Goal: Navigation & Orientation: Understand site structure

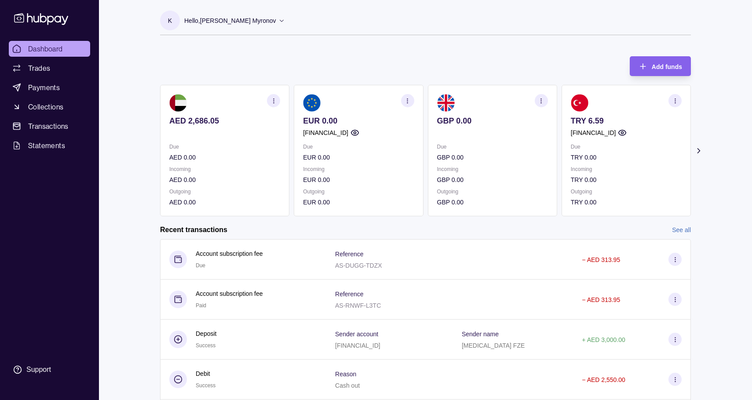
click at [700, 148] on icon at bounding box center [699, 151] width 9 height 9
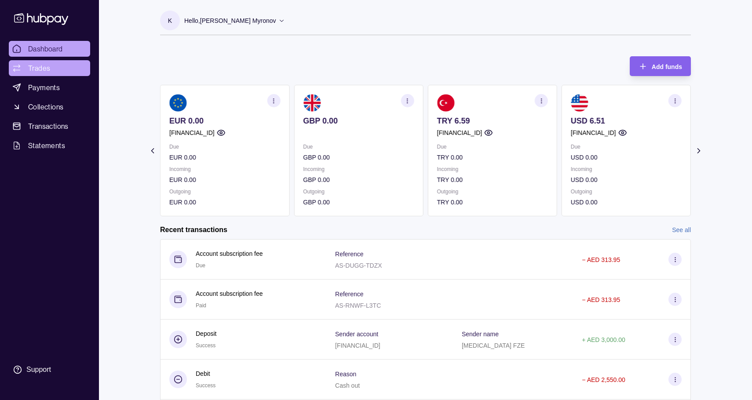
click at [56, 68] on link "Trades" at bounding box center [49, 68] width 81 height 16
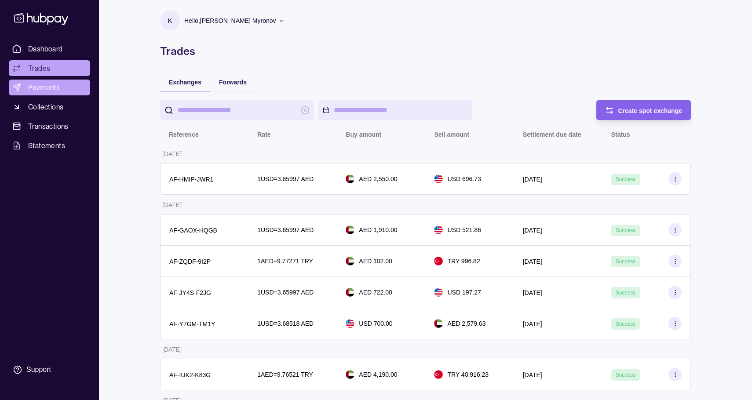
click at [52, 91] on span "Payments" at bounding box center [44, 87] width 32 height 11
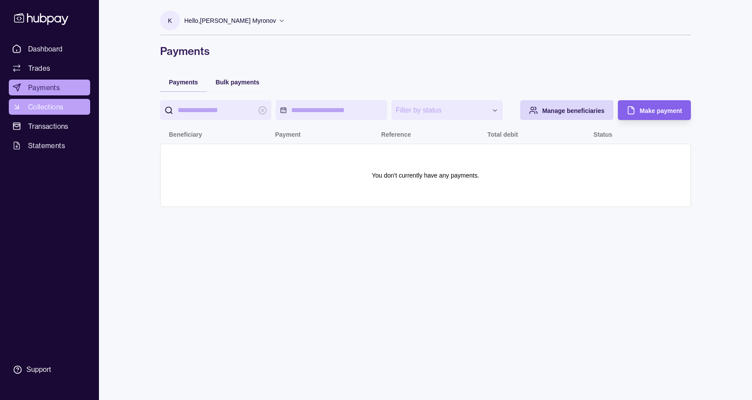
click at [51, 111] on span "Collections" at bounding box center [45, 107] width 35 height 11
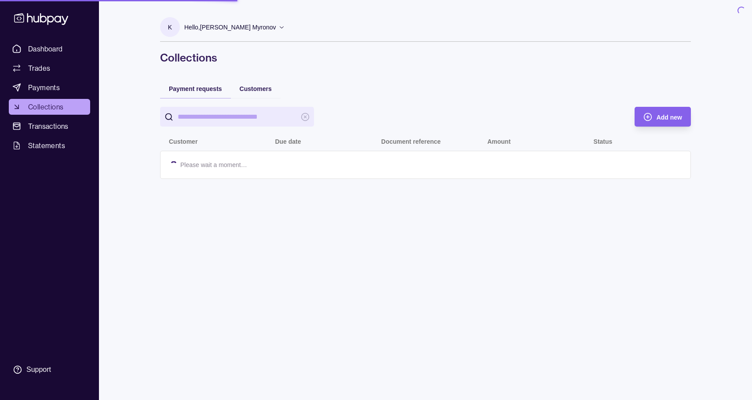
click at [51, 122] on span "Transactions" at bounding box center [48, 126] width 40 height 11
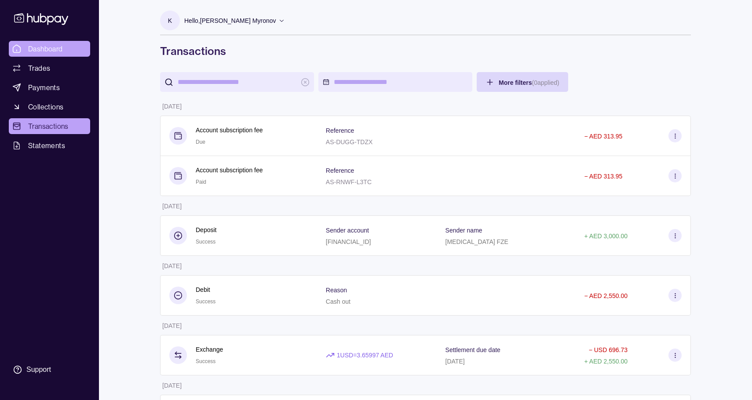
click at [65, 44] on link "Dashboard" at bounding box center [49, 49] width 81 height 16
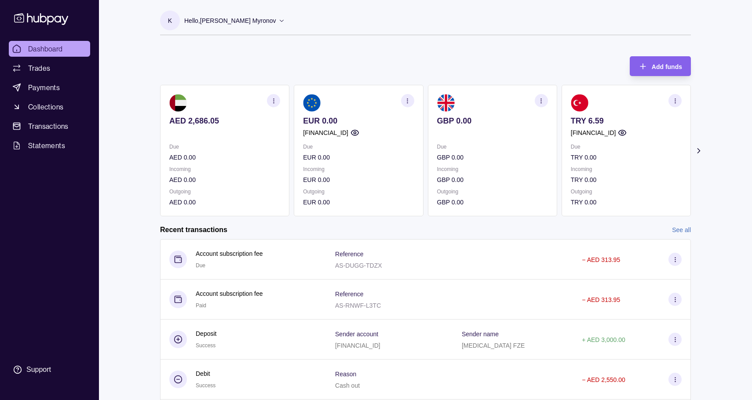
click at [701, 152] on icon at bounding box center [699, 151] width 9 height 9
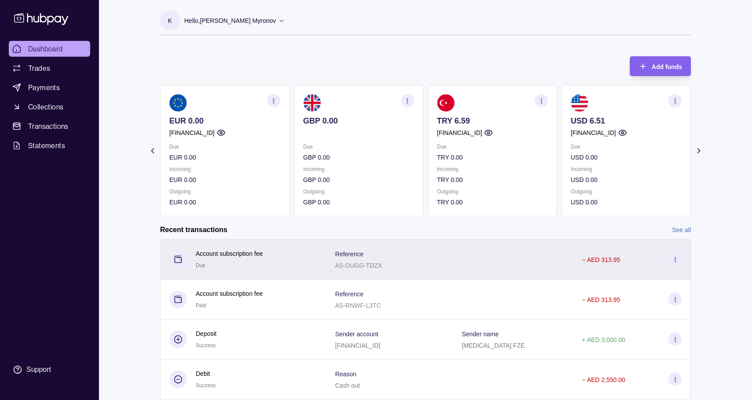
scroll to position [68, 0]
